Goal: Entertainment & Leisure: Consume media (video, audio)

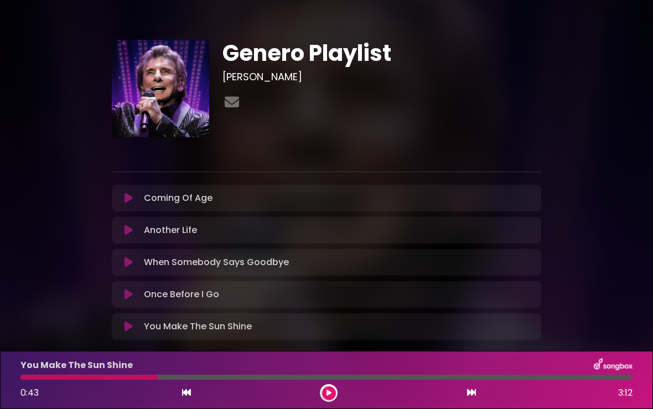
scroll to position [59, 0]
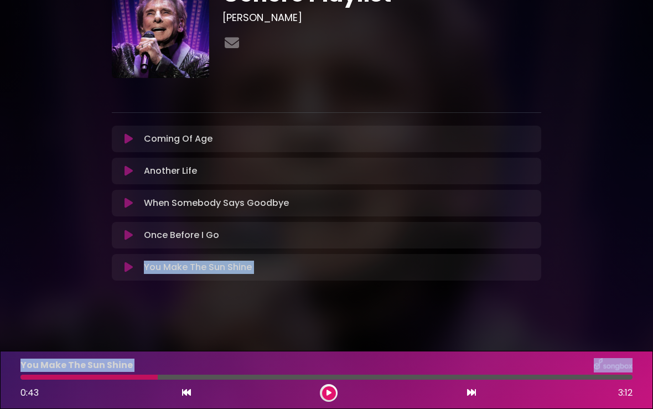
drag, startPoint x: 153, startPoint y: 378, endPoint x: -29, endPoint y: 364, distance: 182.6
click at [0, 364] on html "× Genero Playlist [PERSON_NAME] ×" at bounding box center [326, 204] width 653 height 409
click at [20, 376] on div at bounding box center [88, 377] width 137 height 5
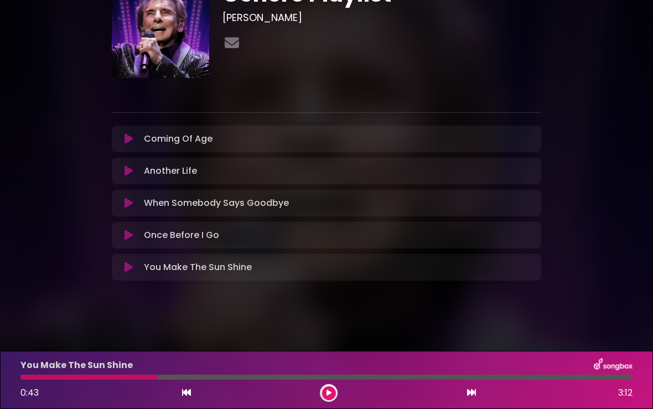
click at [23, 378] on div at bounding box center [88, 377] width 137 height 5
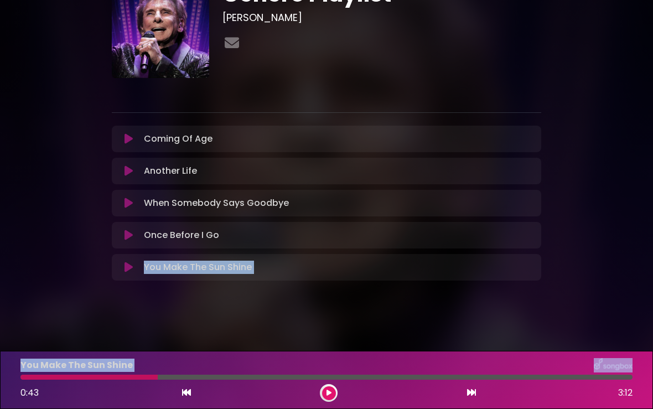
drag, startPoint x: 33, startPoint y: 380, endPoint x: -11, endPoint y: 383, distance: 43.2
click at [0, 383] on html "× Genero Playlist [PERSON_NAME] ×" at bounding box center [326, 204] width 653 height 409
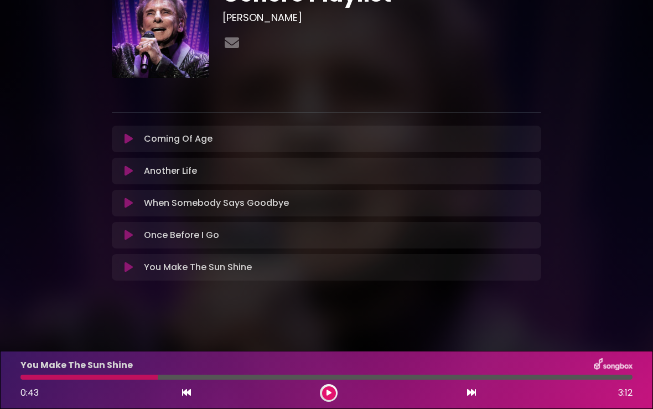
click at [29, 380] on div "You Make The Sun Shine 0:43 3:12" at bounding box center [326, 380] width 625 height 44
click at [22, 380] on div "You Make The Sun Shine 0:43 3:12" at bounding box center [326, 380] width 625 height 44
click at [33, 378] on div at bounding box center [88, 377] width 137 height 5
drag, startPoint x: 33, startPoint y: 378, endPoint x: 19, endPoint y: 386, distance: 15.1
click at [19, 386] on div "You Make The Sun Shine 0:43 3:12" at bounding box center [326, 380] width 625 height 44
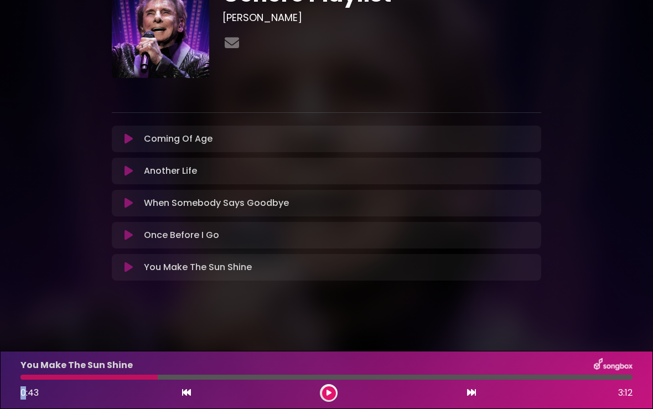
click at [34, 380] on div "You Make The Sun Shine 0:43 3:12" at bounding box center [326, 380] width 625 height 44
drag, startPoint x: 154, startPoint y: 377, endPoint x: 1, endPoint y: 377, distance: 152.7
click at [2, 377] on div "You Make The Sun Shine 0:43 3:12" at bounding box center [326, 380] width 653 height 58
click at [36, 383] on div "You Make The Sun Shine 0:43 3:12" at bounding box center [326, 380] width 625 height 44
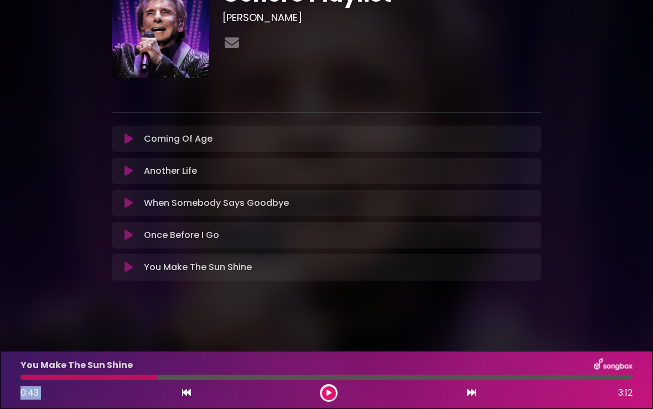
click at [36, 383] on div "You Make The Sun Shine 0:43 3:12" at bounding box center [326, 380] width 625 height 44
click at [127, 267] on icon at bounding box center [128, 267] width 8 height 11
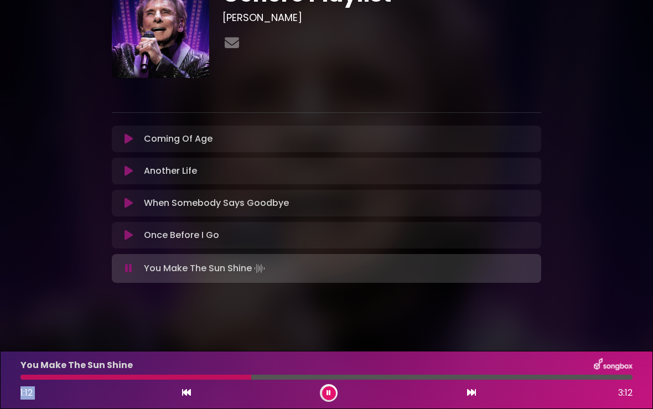
click at [329, 392] on icon at bounding box center [328, 393] width 4 height 7
